Goal: Task Accomplishment & Management: Use online tool/utility

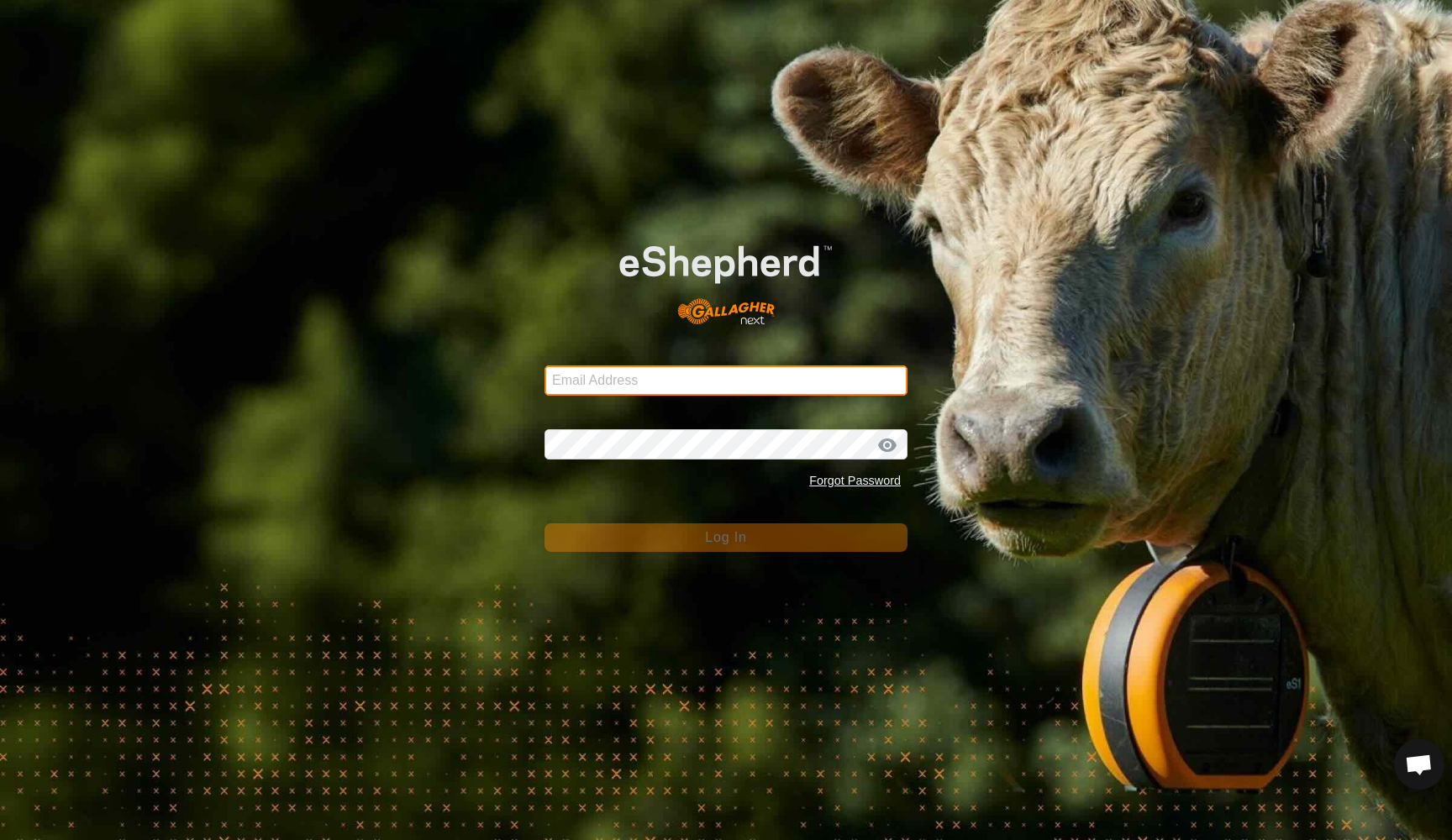
type input "[EMAIL_ADDRESS][DOMAIN_NAME]"
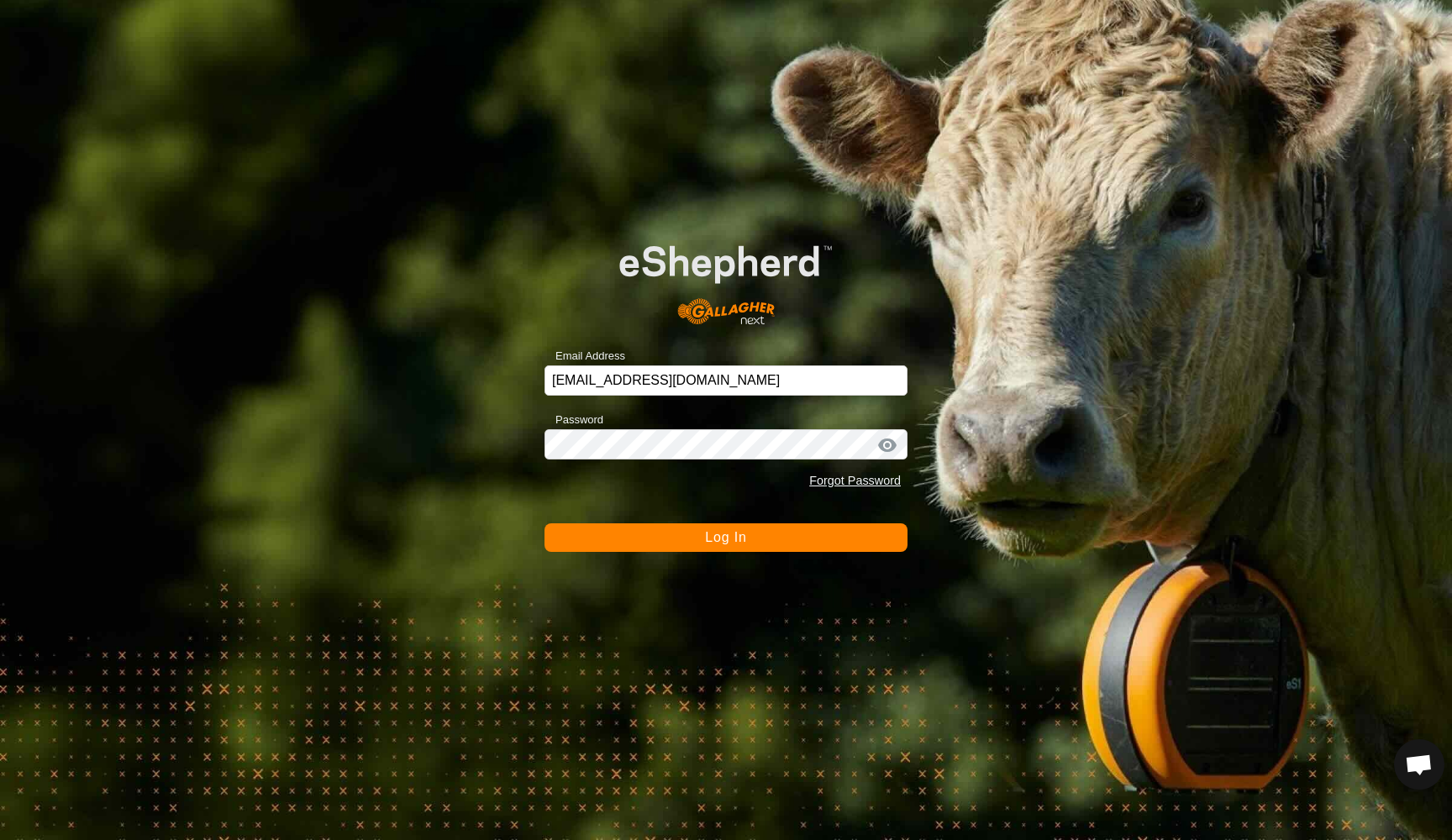
click at [736, 541] on span "Log In" at bounding box center [725, 537] width 41 height 14
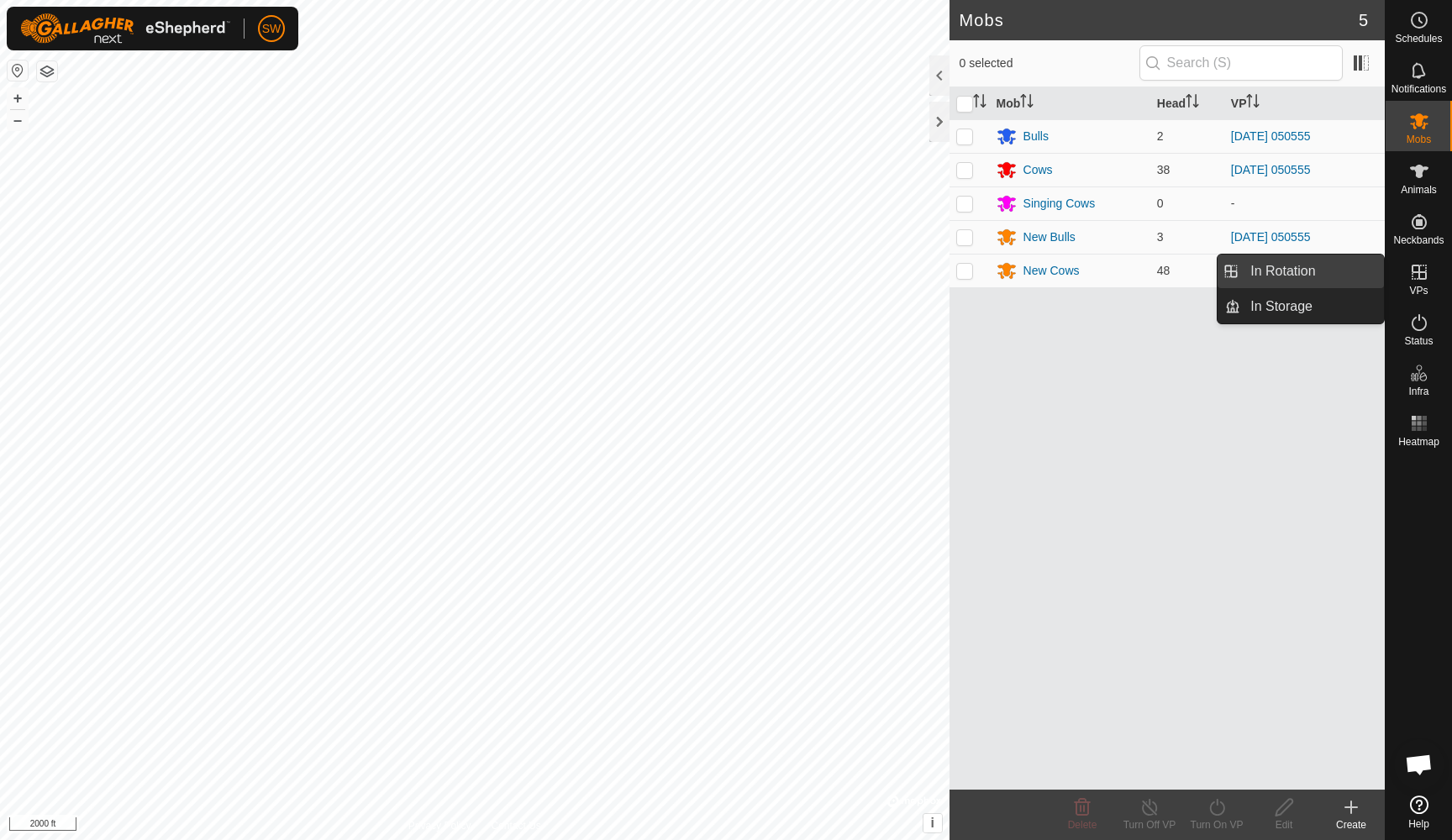
click at [1324, 265] on link "In Rotation" at bounding box center [1311, 272] width 143 height 34
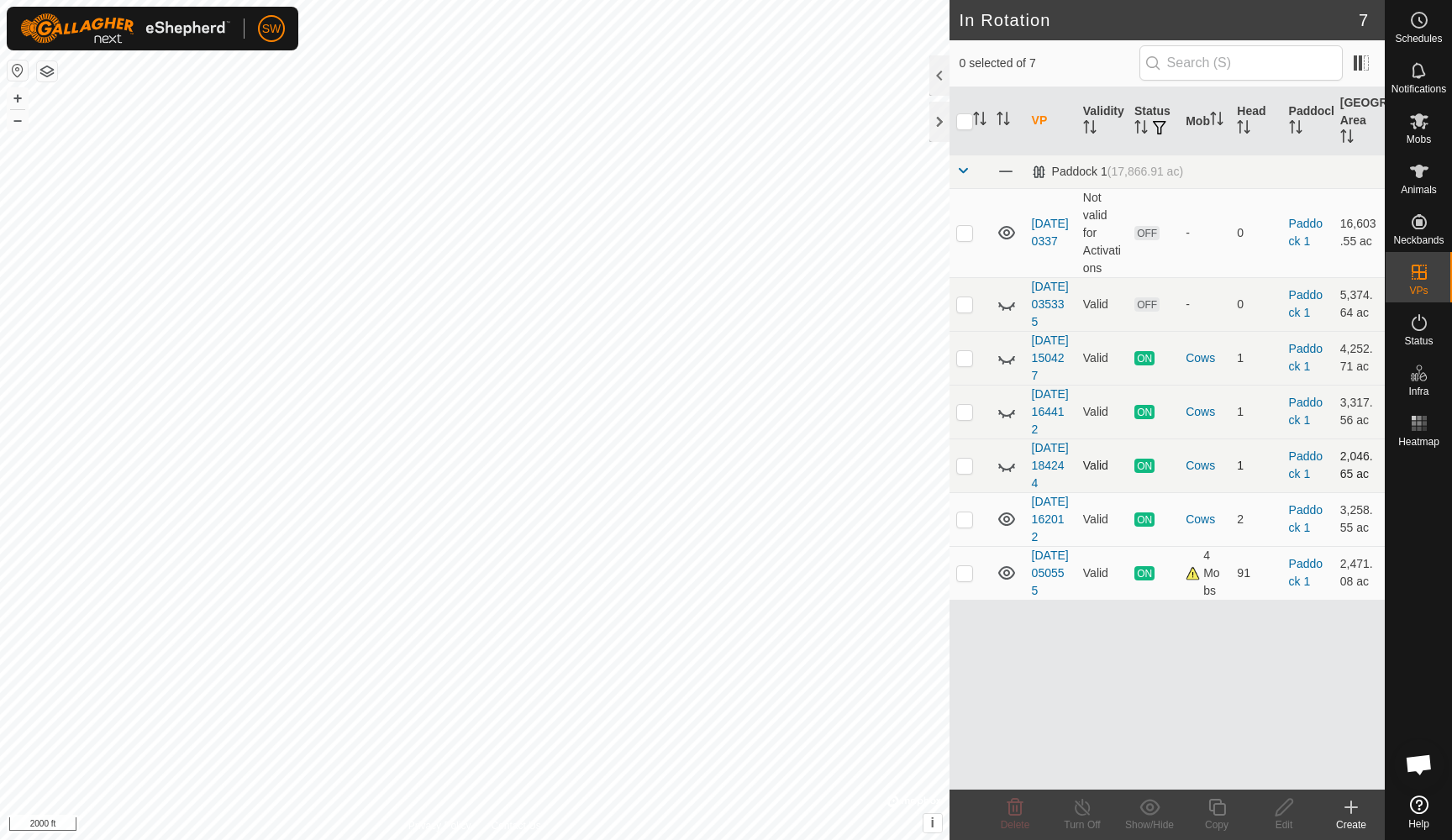
click at [963, 472] on p-checkbox at bounding box center [965, 465] width 17 height 13
checkbox input "false"
click at [965, 525] on p-checkbox at bounding box center [965, 519] width 17 height 13
checkbox input "true"
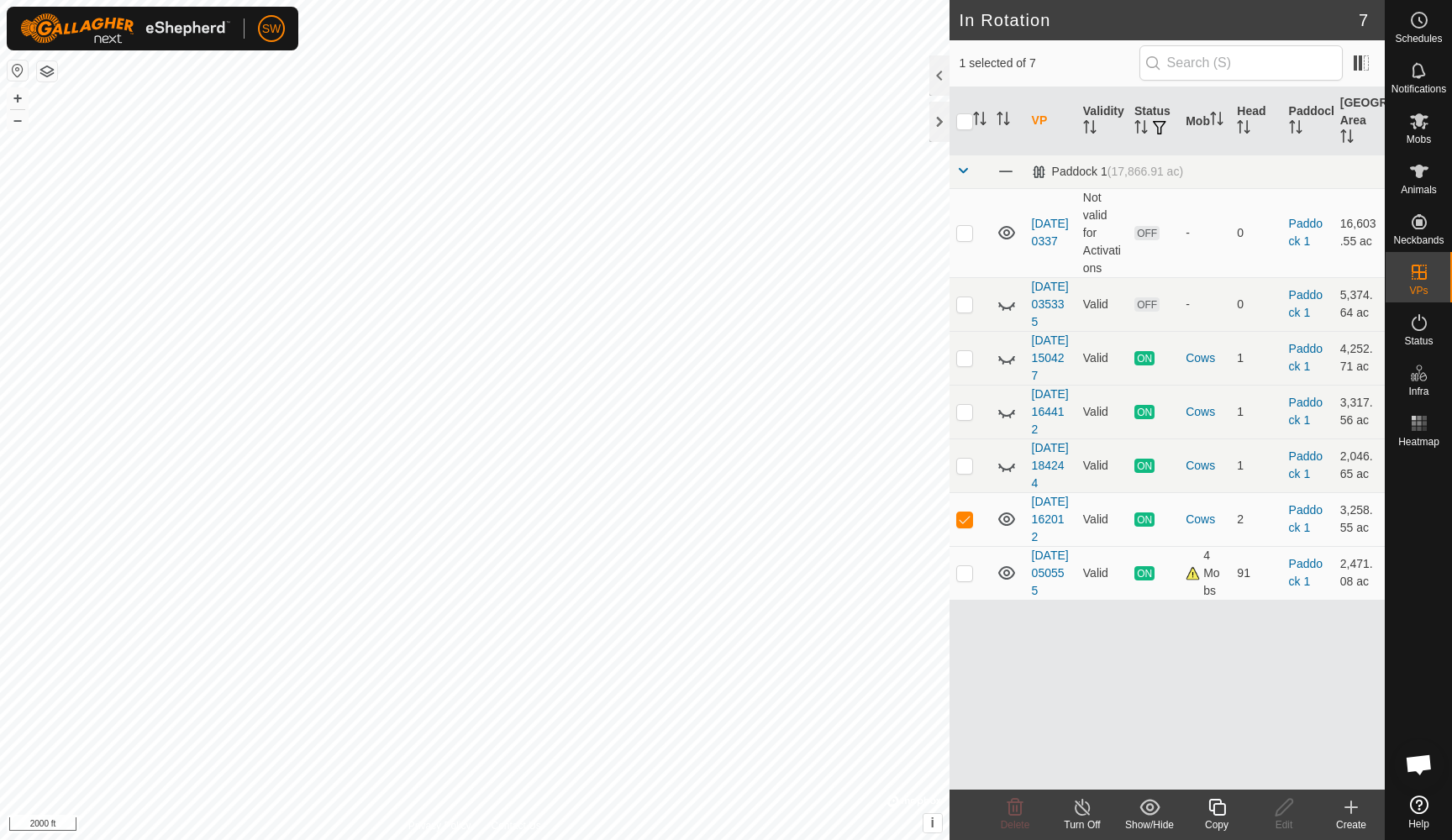
click at [1088, 803] on icon at bounding box center [1082, 807] width 15 height 17
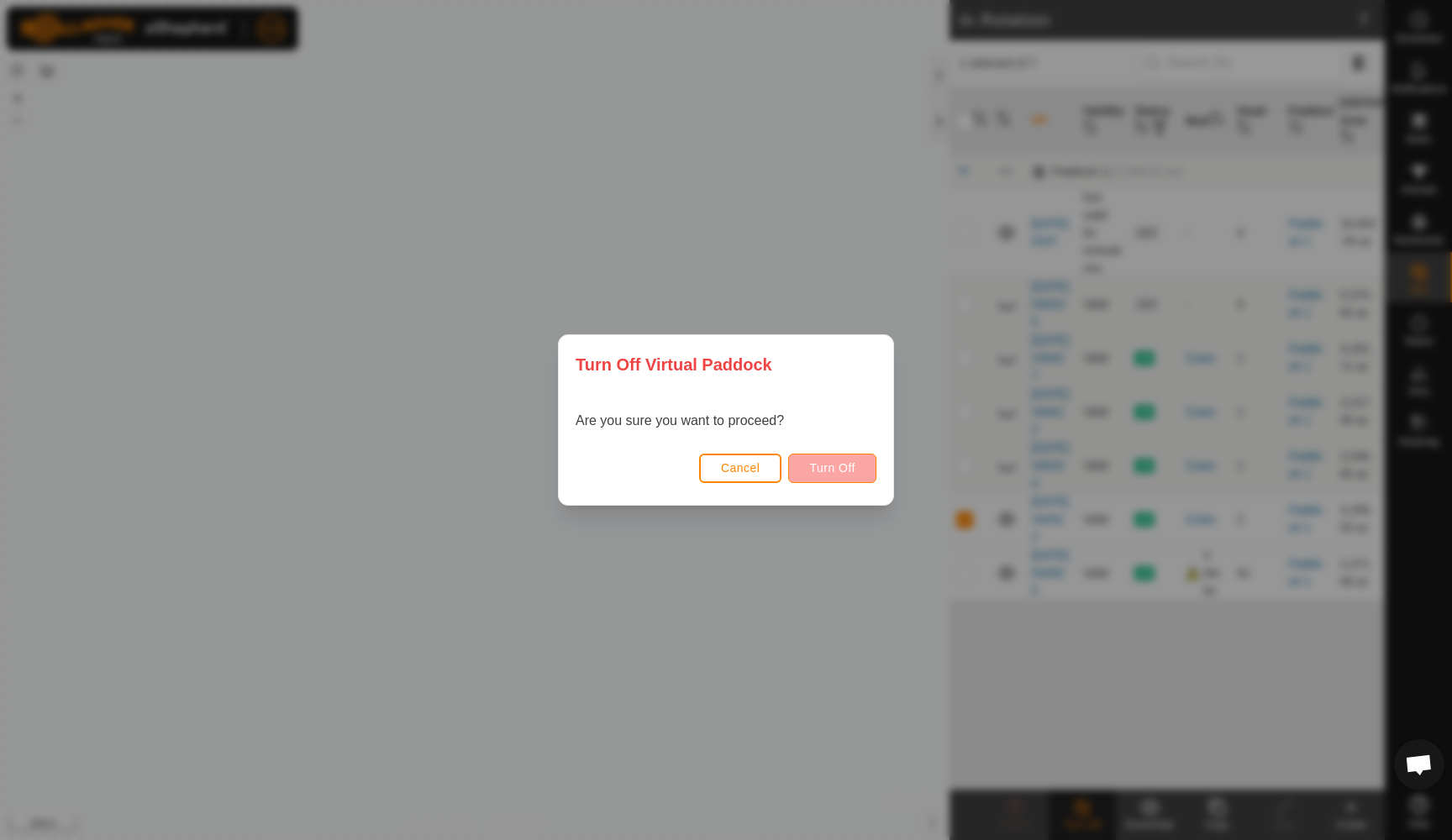
click at [843, 464] on span "Turn Off" at bounding box center [832, 467] width 46 height 13
